Goal: Navigation & Orientation: Find specific page/section

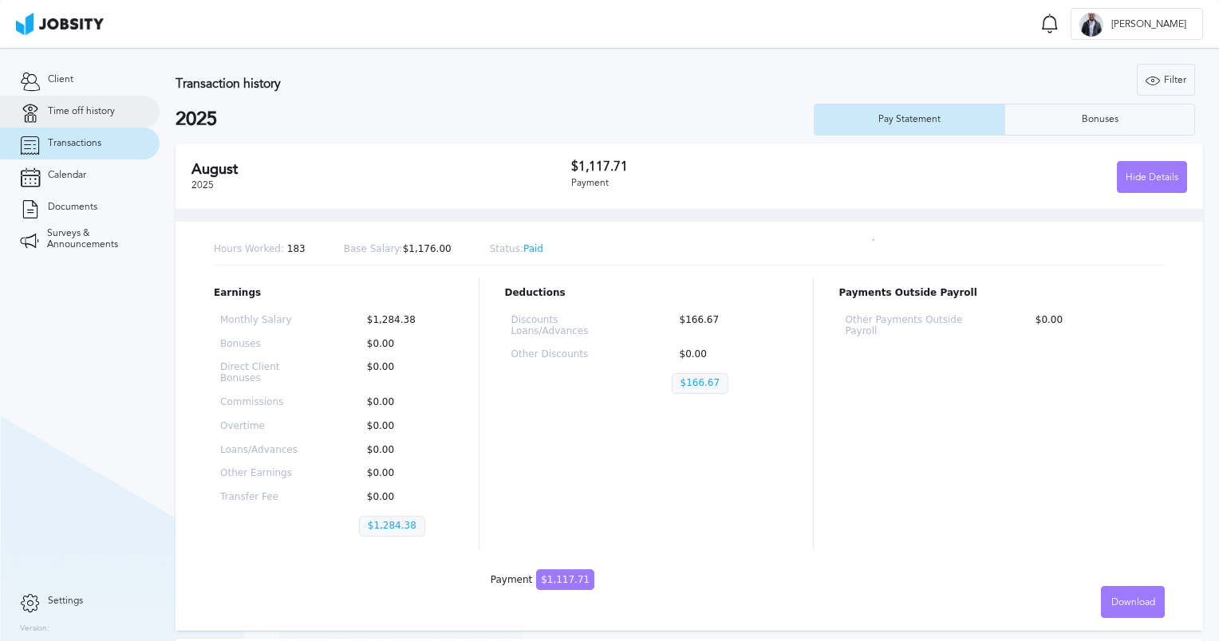
drag, startPoint x: 105, startPoint y: 116, endPoint x: 85, endPoint y: 138, distance: 29.4
click at [105, 117] on link "Time off history" at bounding box center [80, 112] width 160 height 32
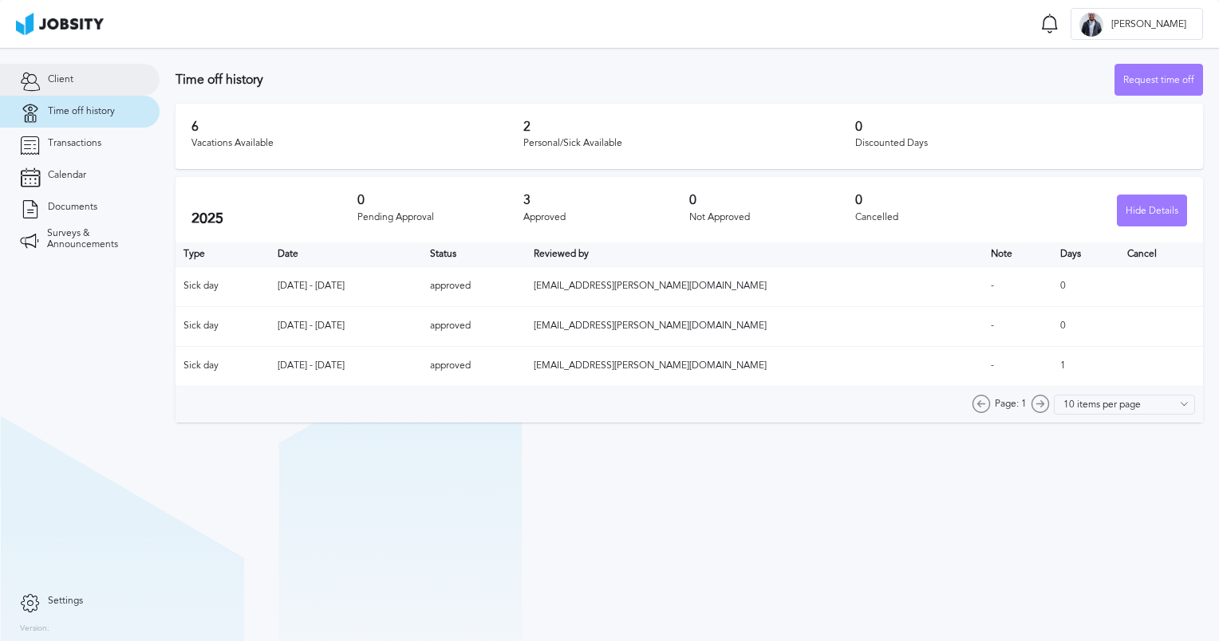
click at [86, 81] on link "Client" at bounding box center [80, 80] width 160 height 32
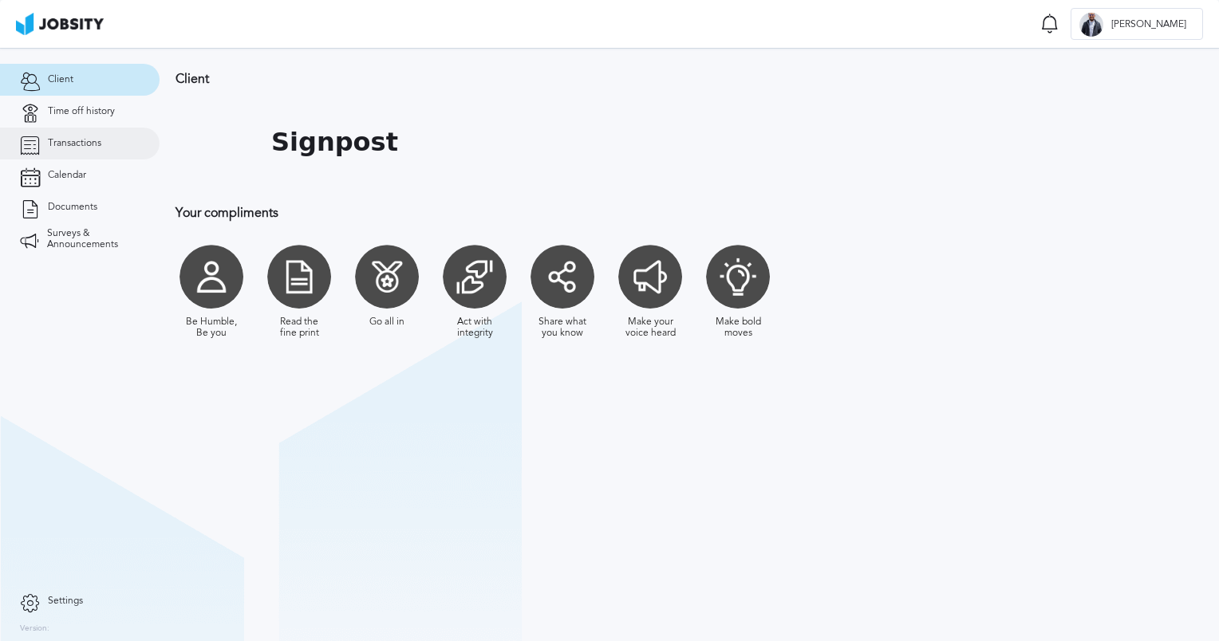
click at [89, 152] on link "Transactions" at bounding box center [80, 144] width 160 height 32
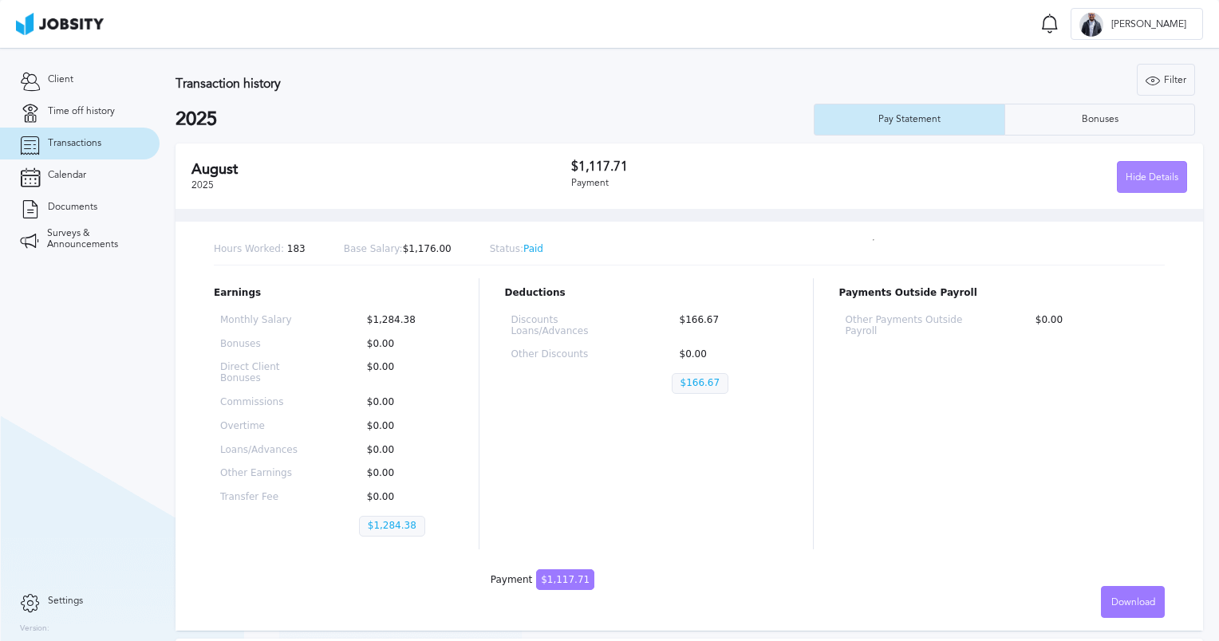
click at [1150, 179] on div "Hide Details" at bounding box center [1152, 178] width 69 height 32
